Goal: Task Accomplishment & Management: Check status

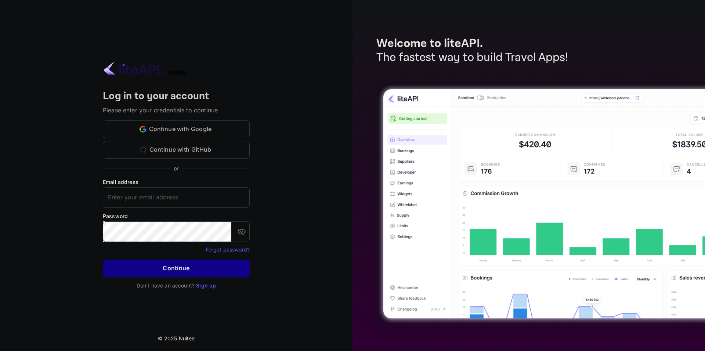
type input "adminpassword_support@yandex-team.ru"
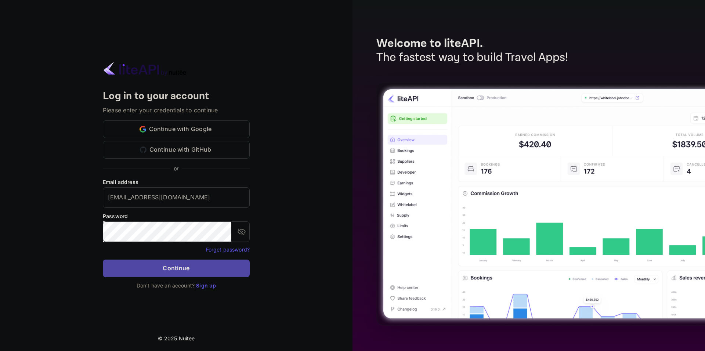
click at [191, 265] on button "Continue" at bounding box center [176, 269] width 147 height 18
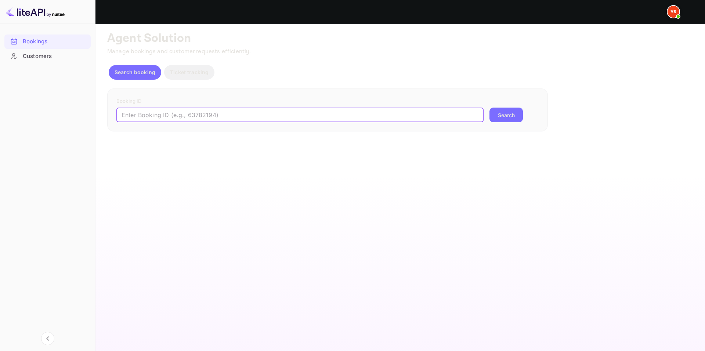
click at [251, 110] on input "text" at bounding box center [299, 115] width 367 height 15
paste input "9095092"
drag, startPoint x: 477, startPoint y: 118, endPoint x: 499, endPoint y: 114, distance: 22.0
click at [480, 117] on input "9095092" at bounding box center [299, 115] width 367 height 15
type input "9095092"
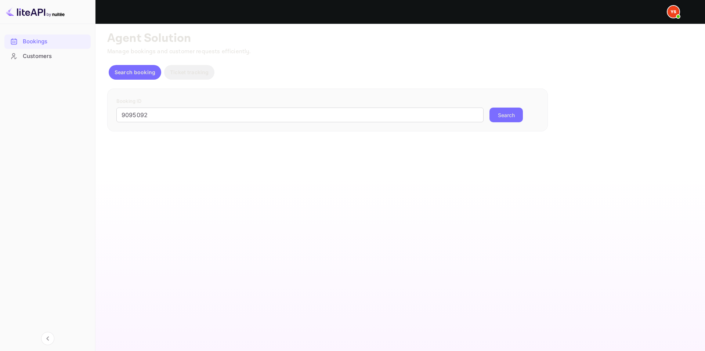
click at [502, 113] on button "Search" at bounding box center [505, 115] width 33 height 15
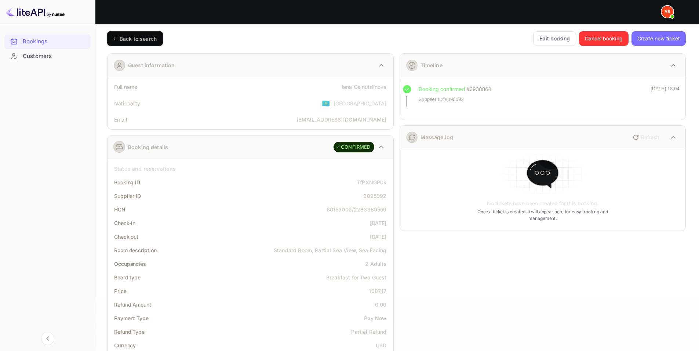
scroll to position [159, 0]
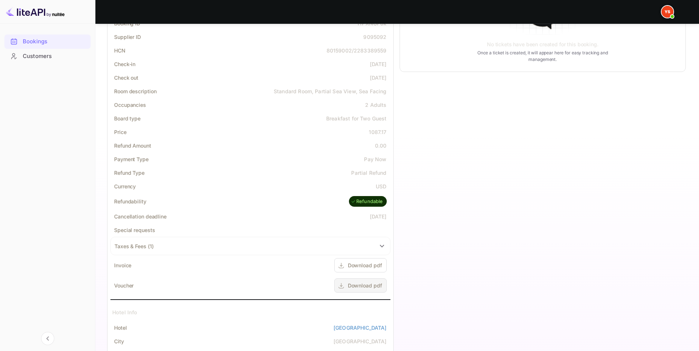
click at [368, 285] on div "Download pdf" at bounding box center [365, 286] width 34 height 8
